Goal: Communication & Community: Answer question/provide support

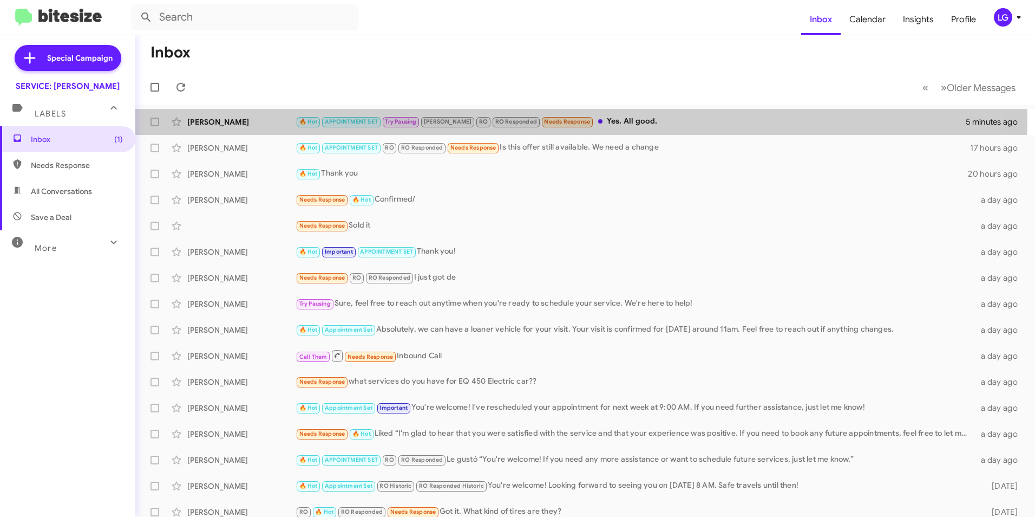
click at [396, 115] on div "[PERSON_NAME] 🔥 Hot APPOINTMENT SET Try Pausing [PERSON_NAME] RO Responded Need…" at bounding box center [585, 122] width 883 height 22
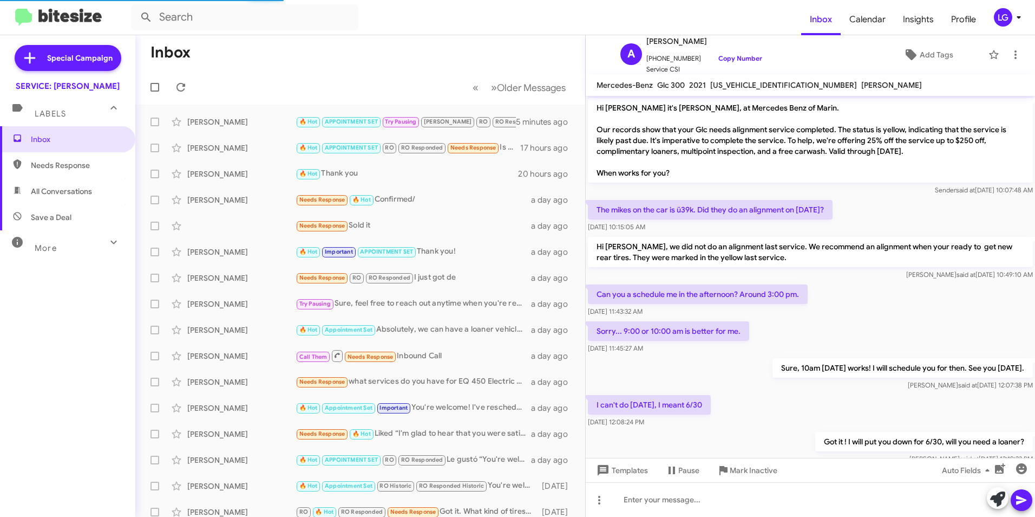
scroll to position [498, 0]
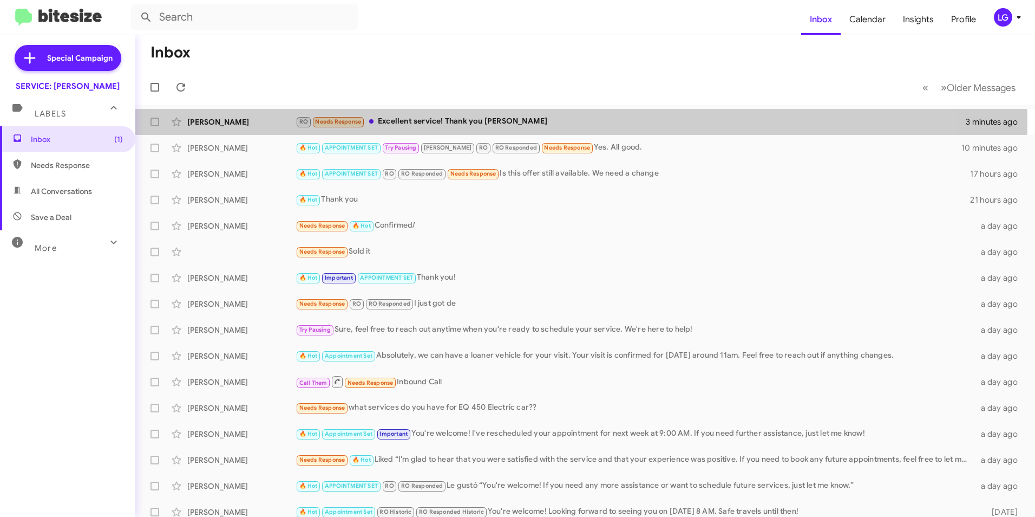
click at [511, 126] on div "RO Needs Response Excellent service! Thank you Omar" at bounding box center [631, 121] width 670 height 12
